Goal: Find specific page/section: Find specific page/section

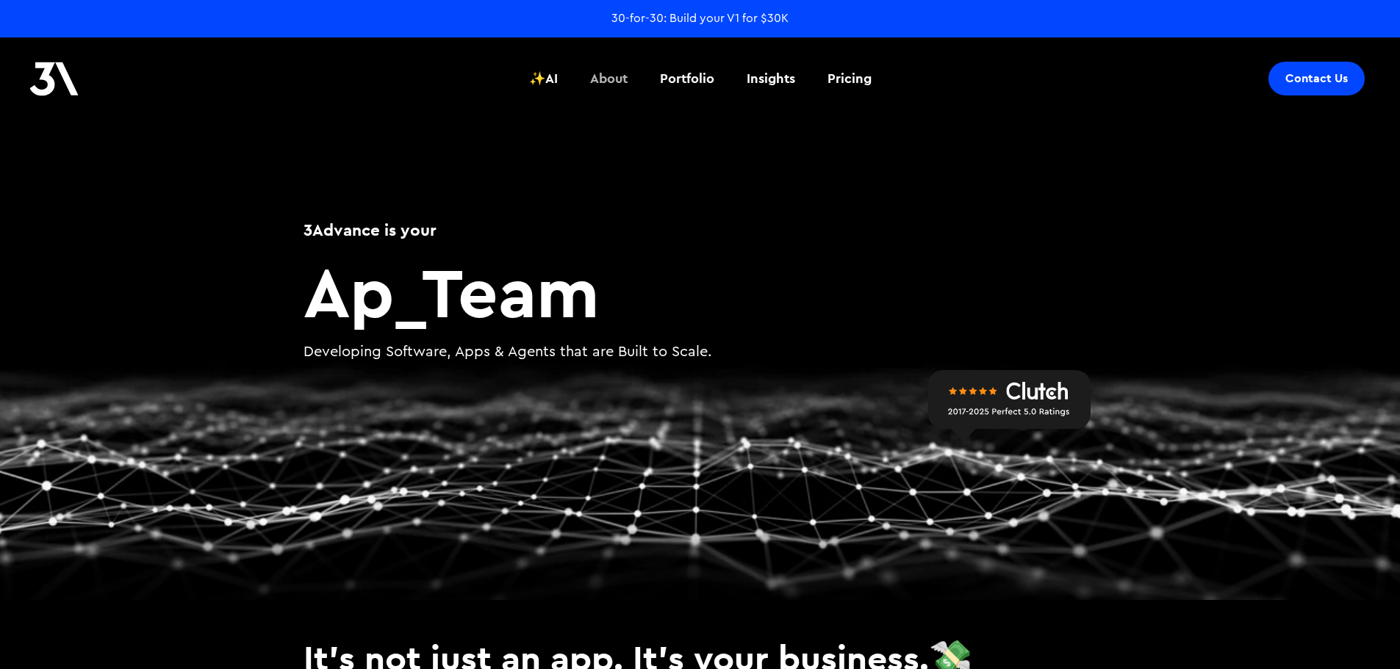
click at [606, 85] on div "About" at bounding box center [608, 78] width 37 height 19
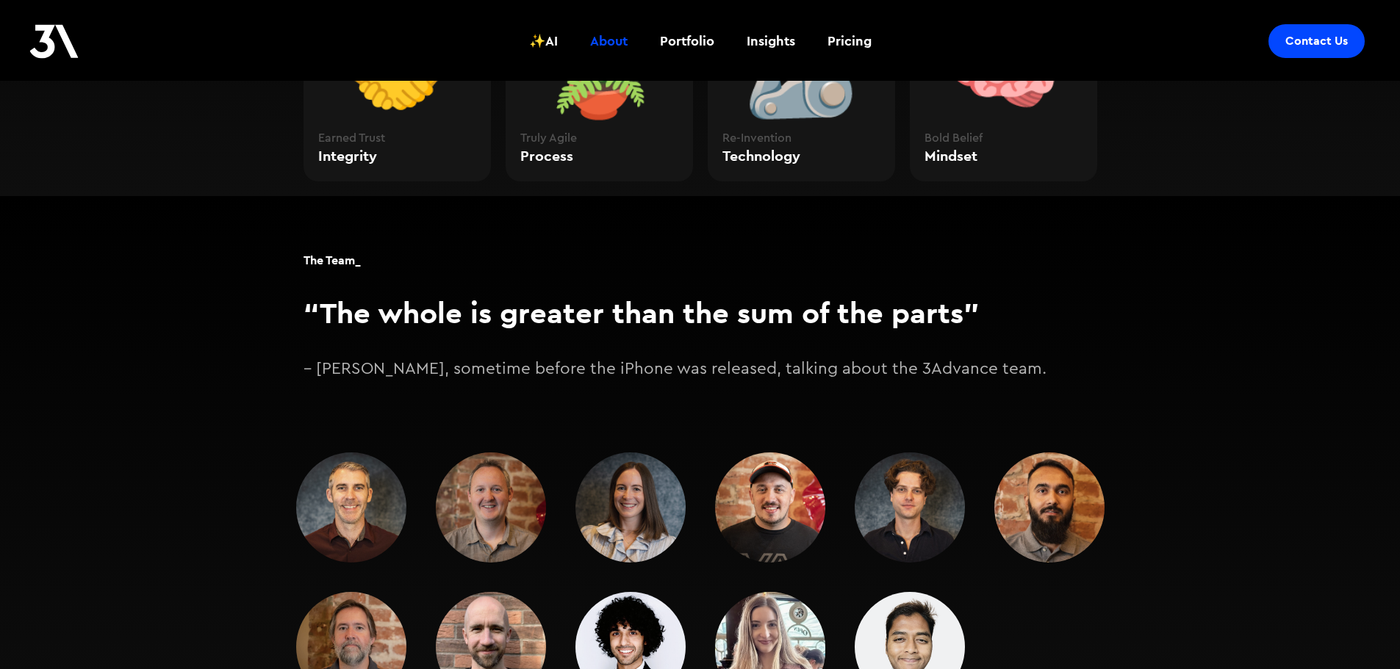
scroll to position [2057, 0]
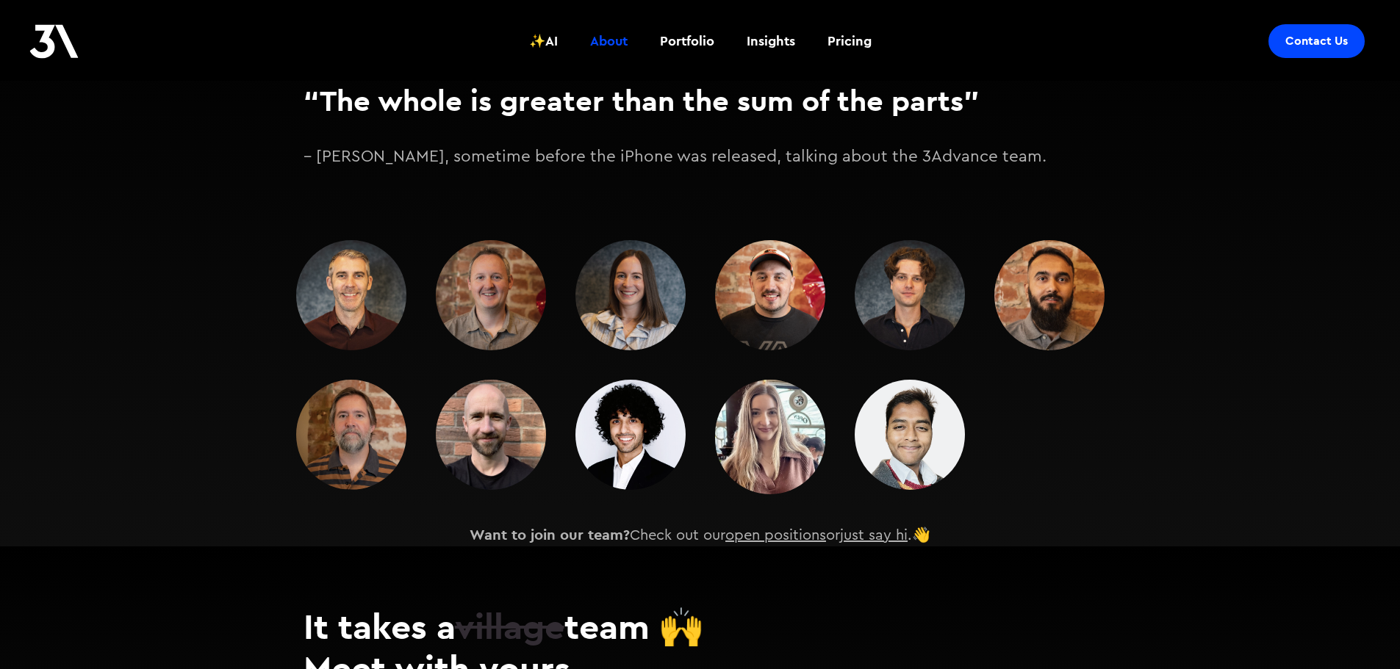
click at [766, 428] on img at bounding box center [770, 437] width 110 height 115
click at [914, 415] on img at bounding box center [909, 435] width 110 height 110
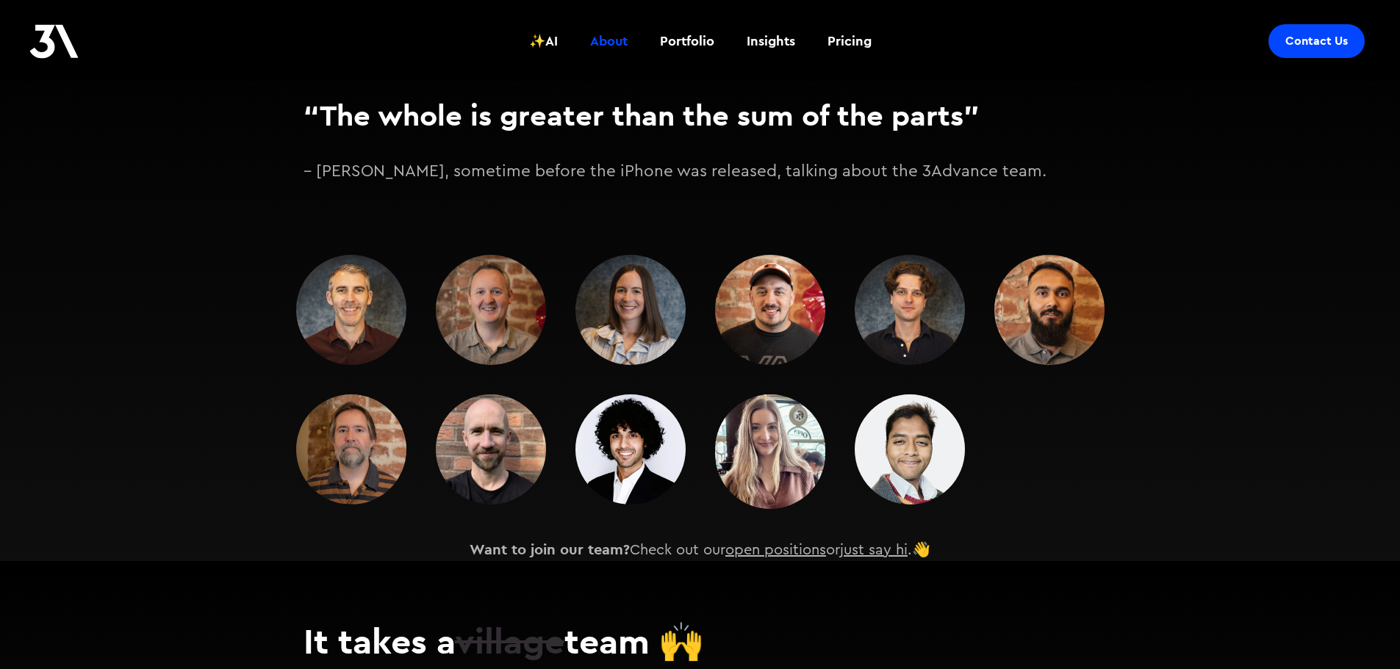
scroll to position [2026, 0]
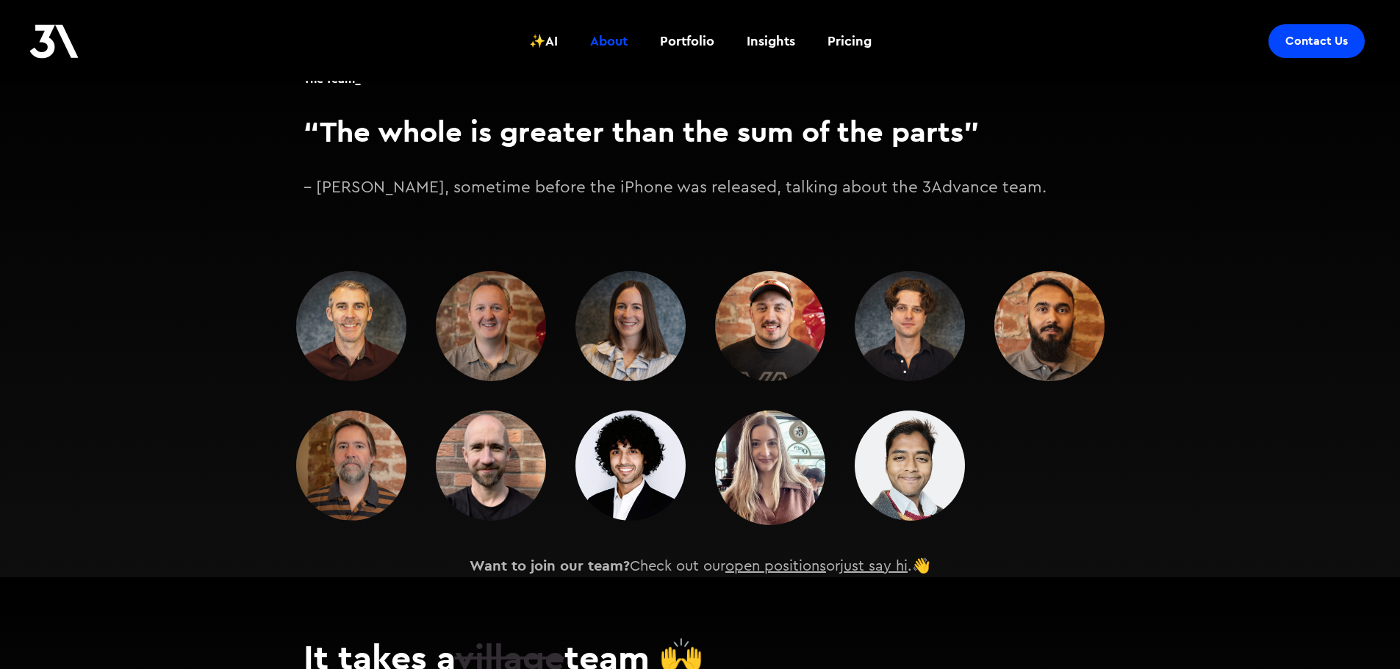
click at [765, 434] on img at bounding box center [770, 468] width 110 height 115
click at [807, 559] on link "open positions" at bounding box center [775, 566] width 101 height 15
